Goal: Check status: Check status

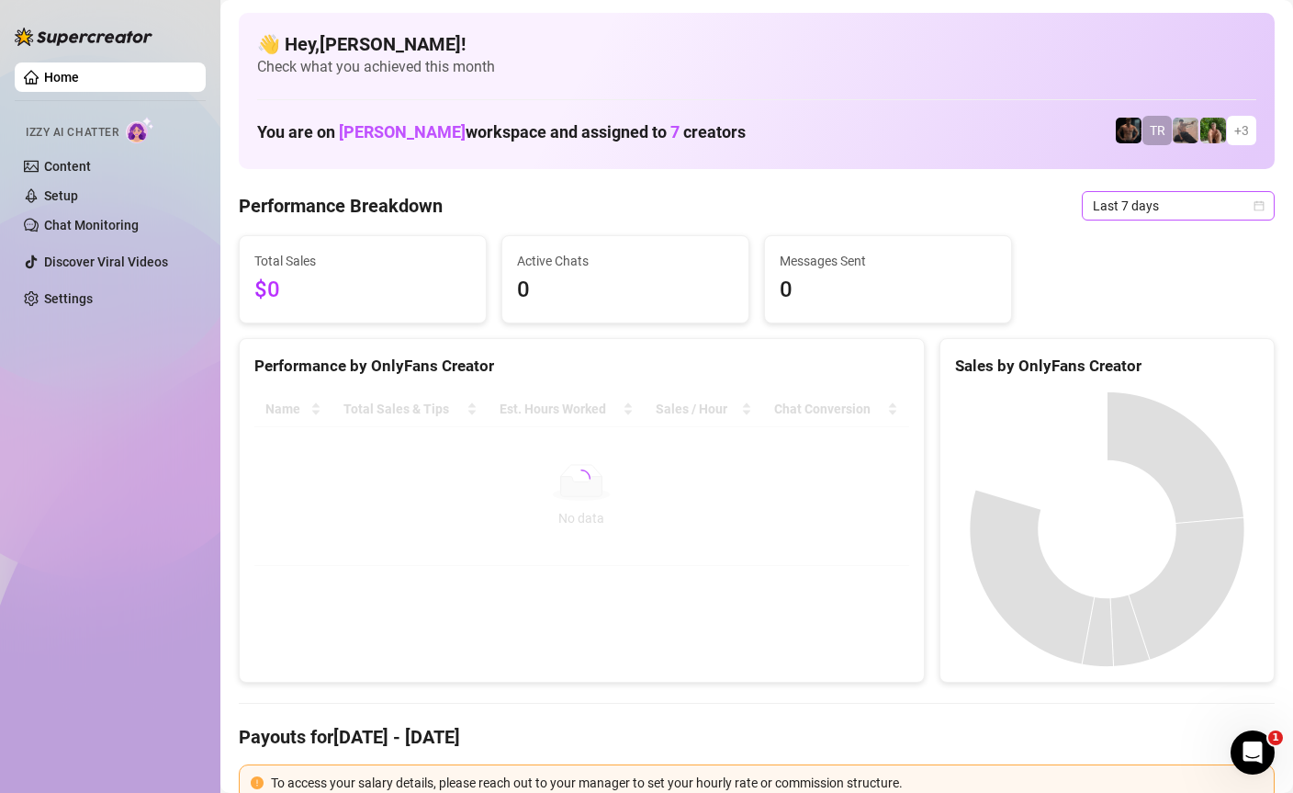
click at [1257, 207] on icon "calendar" at bounding box center [1259, 205] width 11 height 11
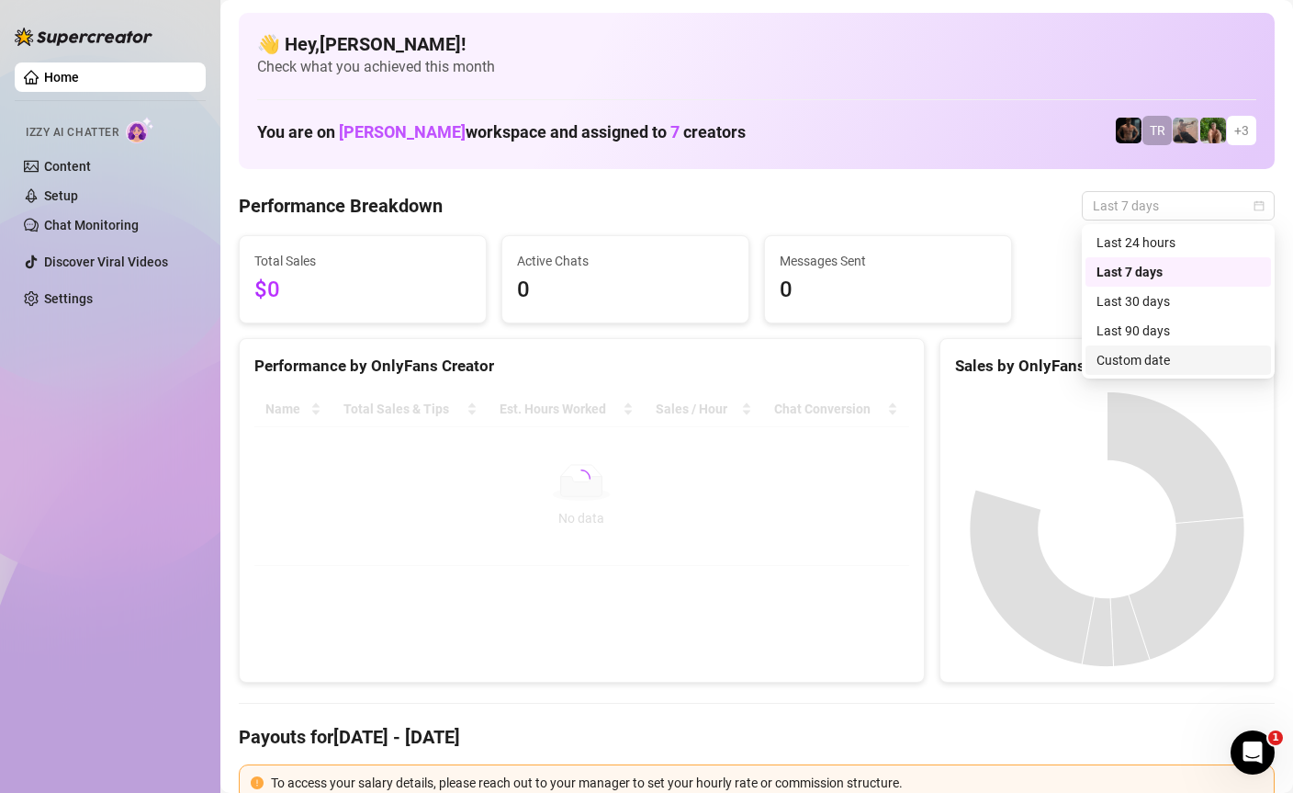
click at [1143, 369] on div "Custom date" at bounding box center [1178, 360] width 163 height 20
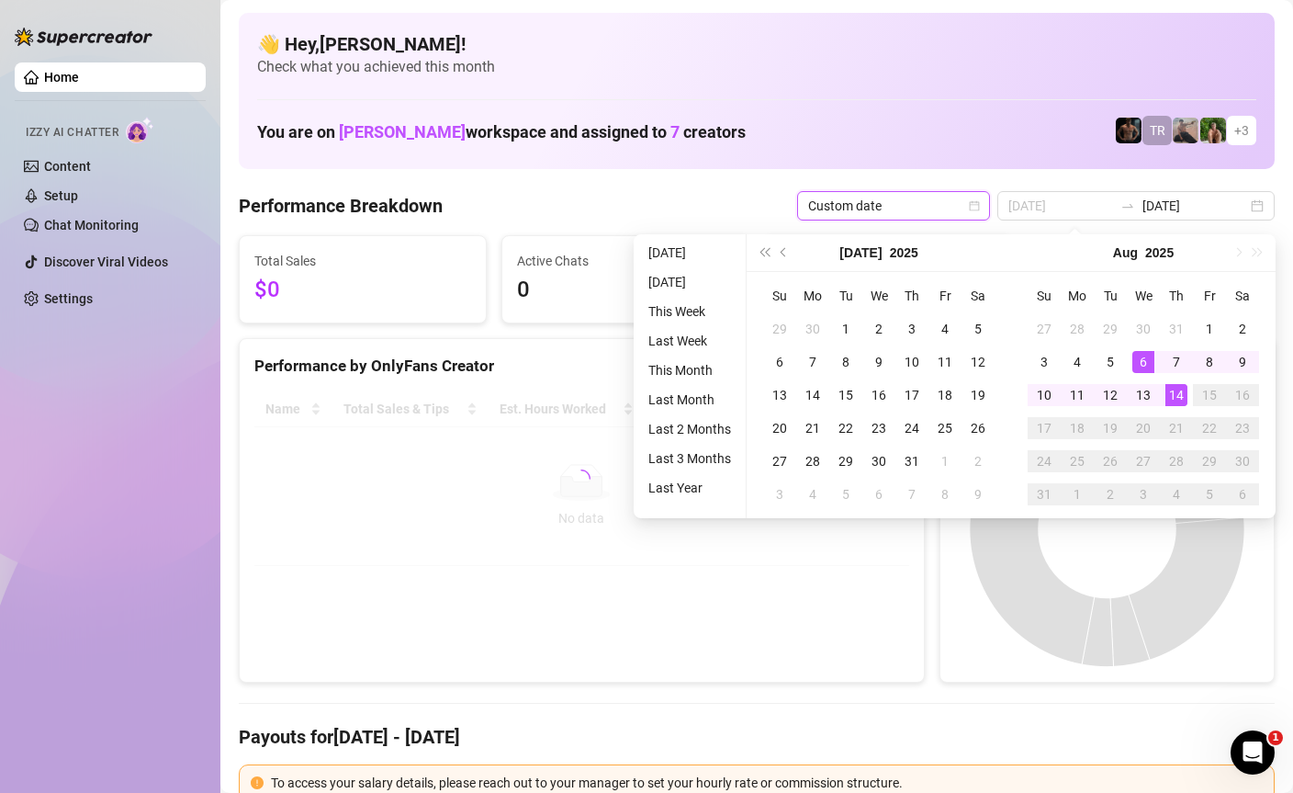
type input "[DATE]"
click at [1183, 393] on div "14" at bounding box center [1177, 395] width 22 height 22
click at [1182, 393] on div "14" at bounding box center [1177, 395] width 22 height 22
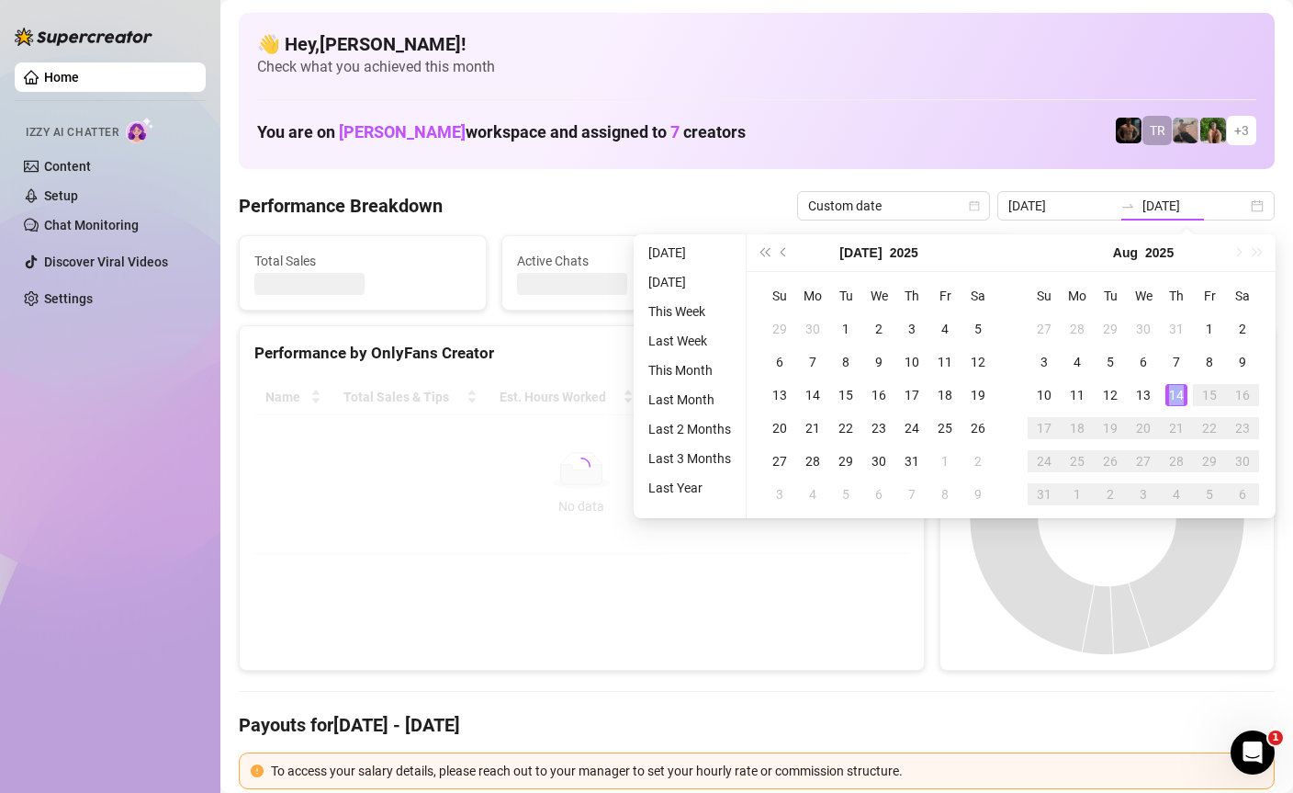
type input "[DATE]"
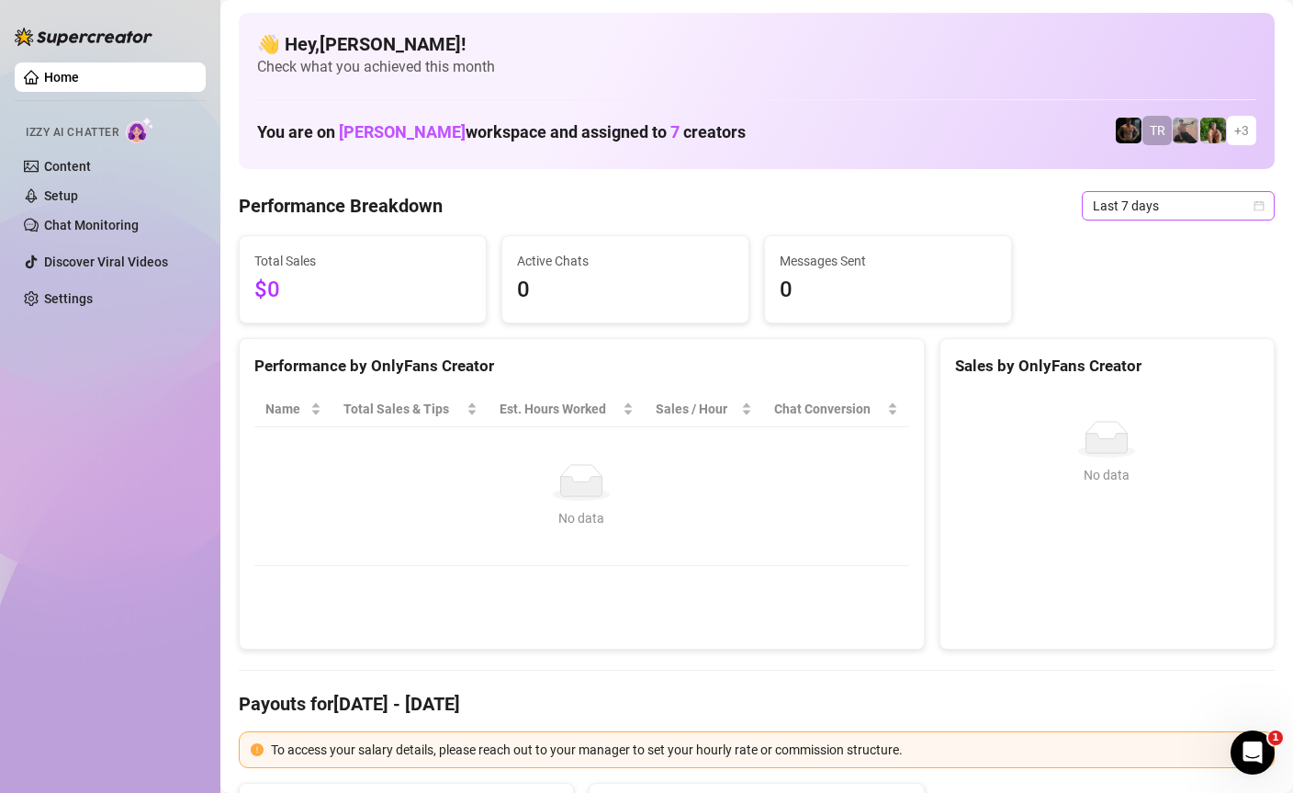
click at [1261, 203] on icon "calendar" at bounding box center [1259, 205] width 11 height 11
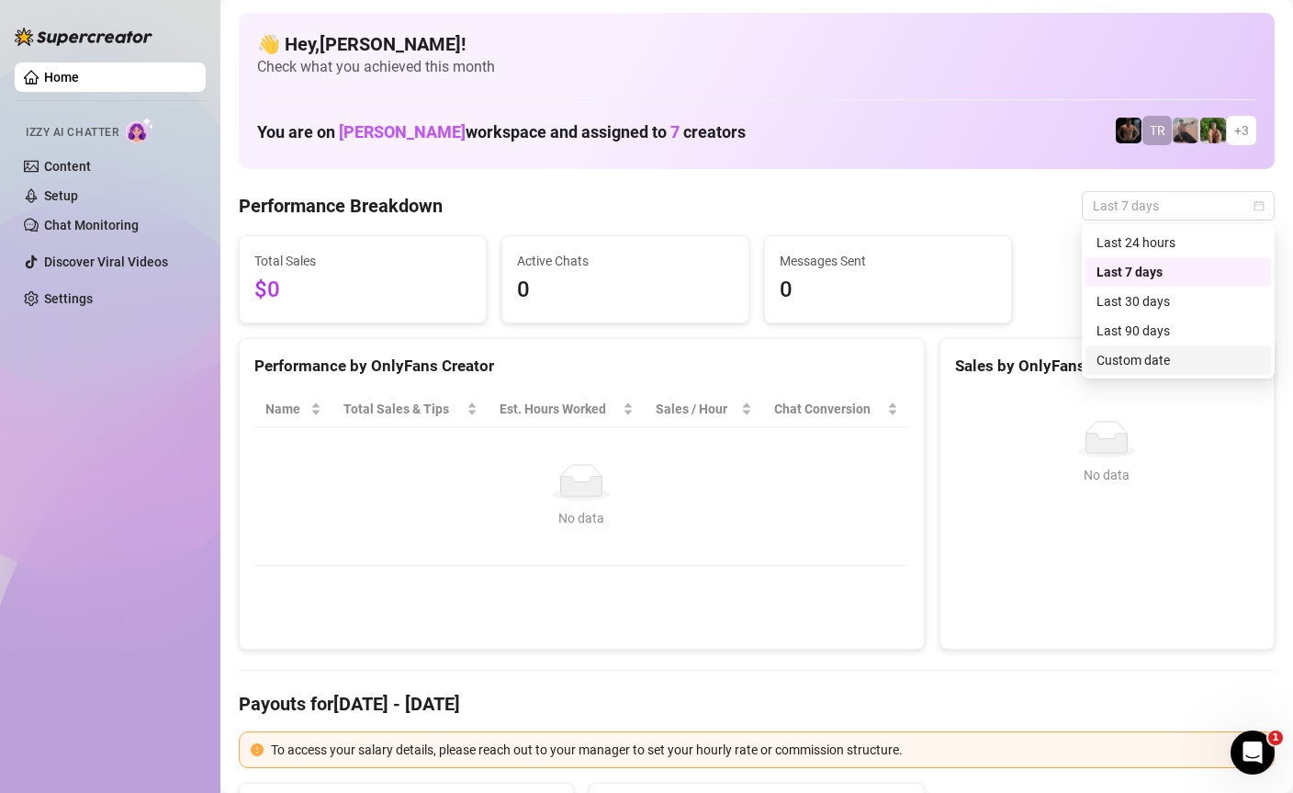
click at [1183, 356] on div "Custom date" at bounding box center [1178, 360] width 163 height 20
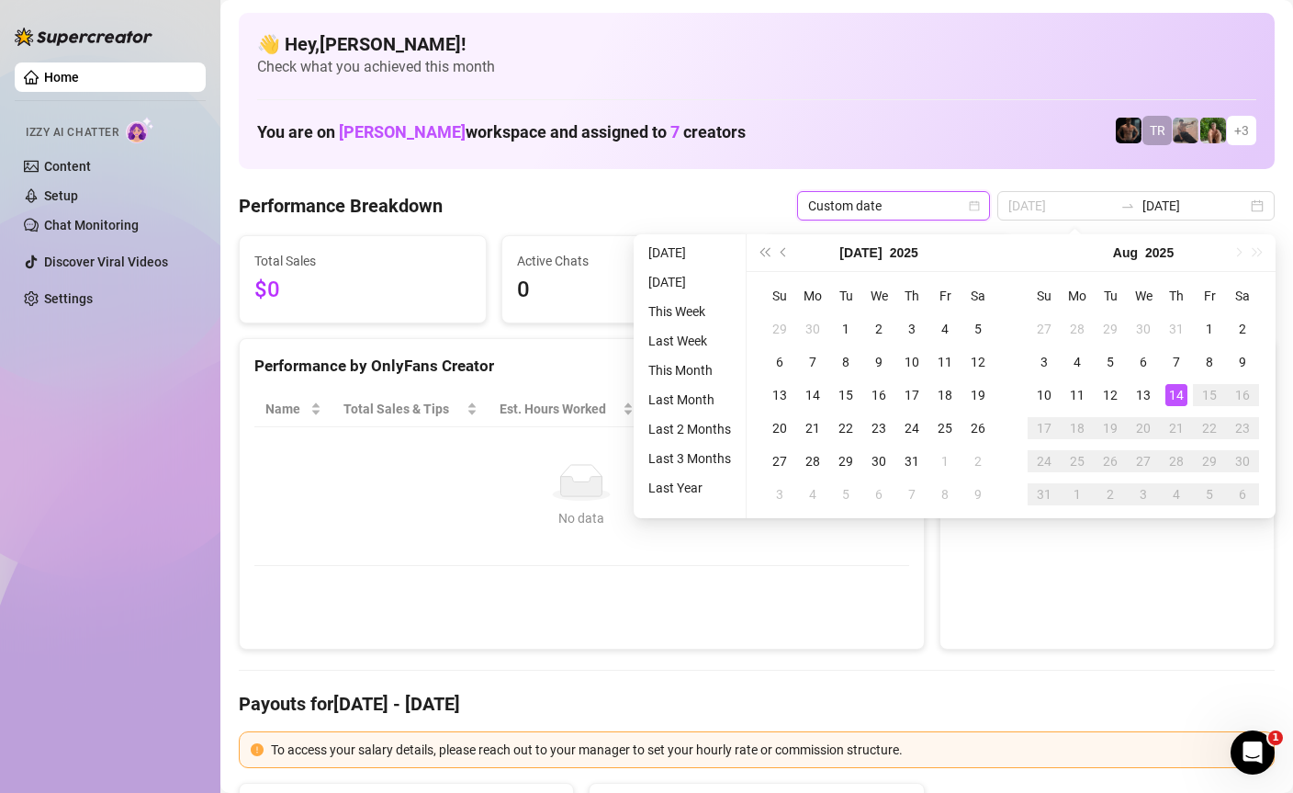
type input "[DATE]"
click at [1182, 397] on div "14" at bounding box center [1177, 395] width 22 height 22
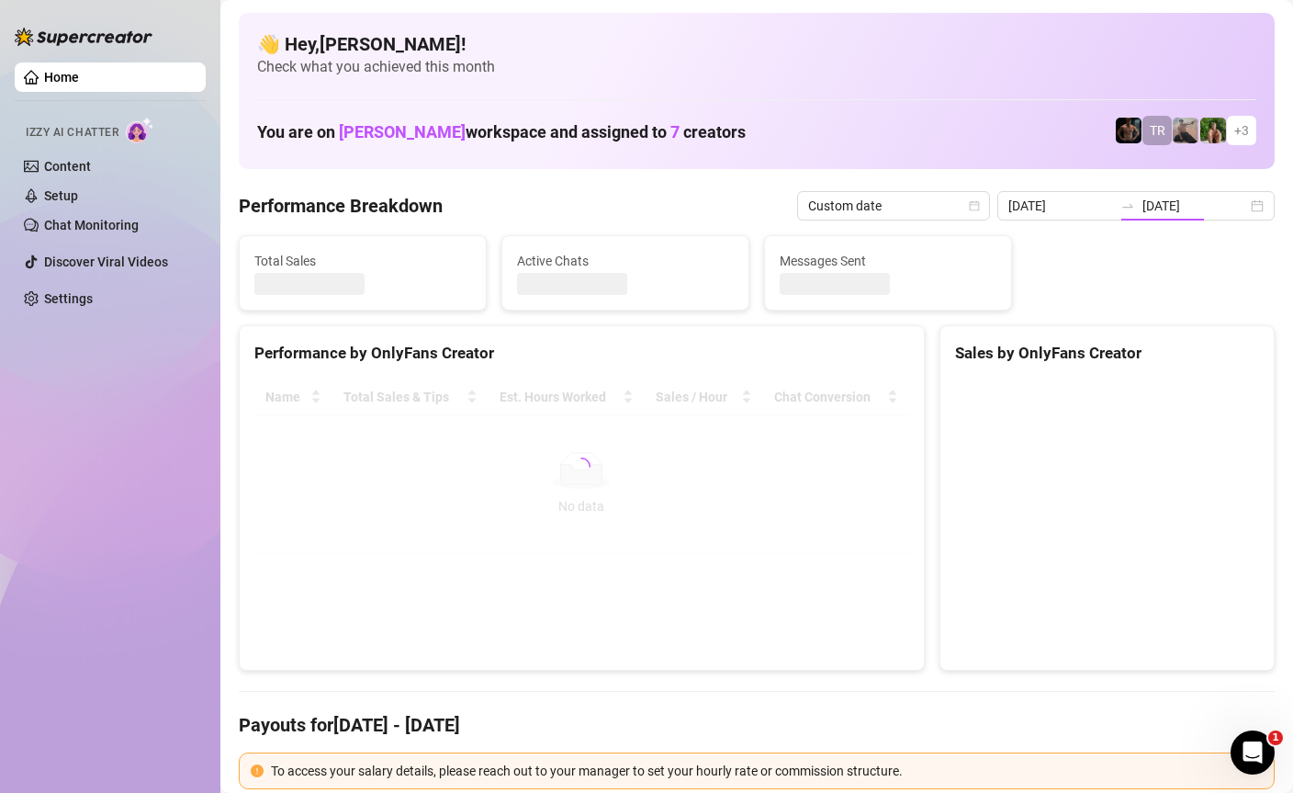
type input "[DATE]"
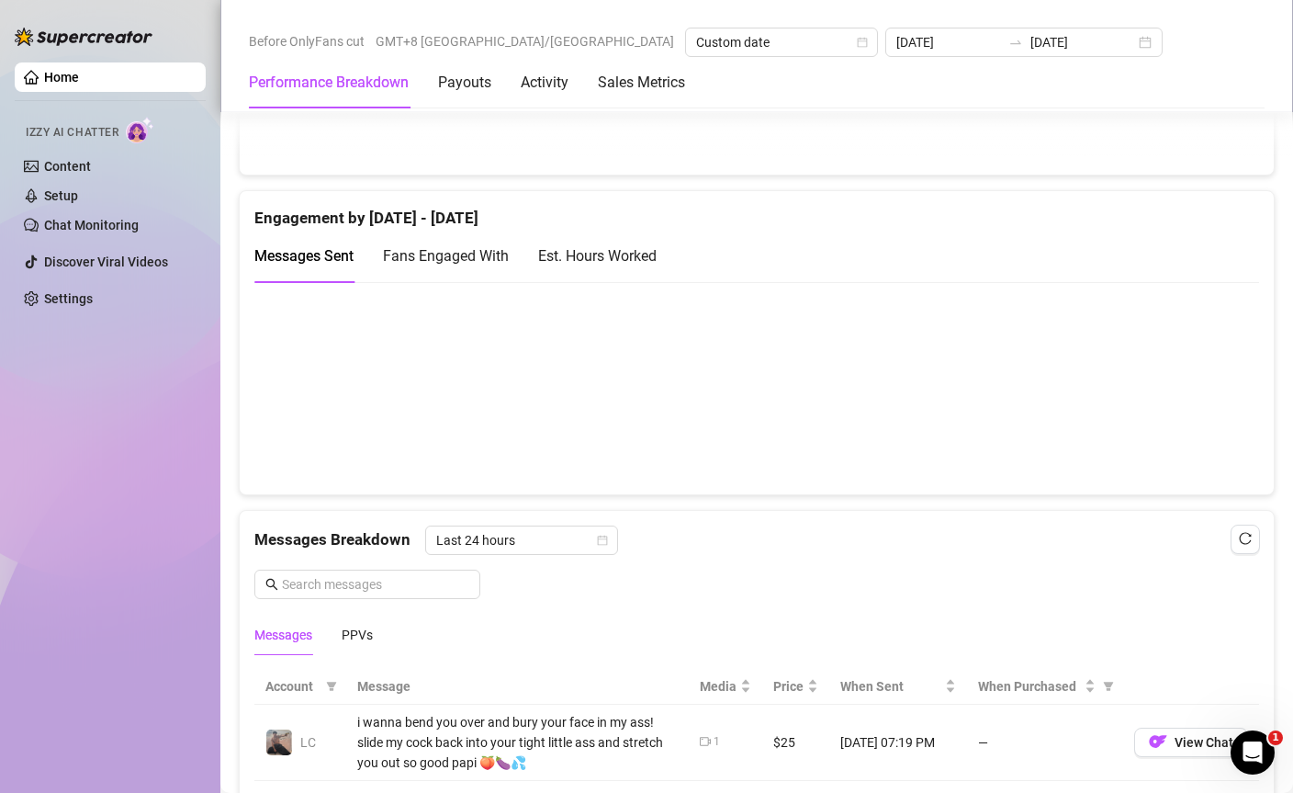
scroll to position [1092, 0]
